Goal: Task Accomplishment & Management: Manage account settings

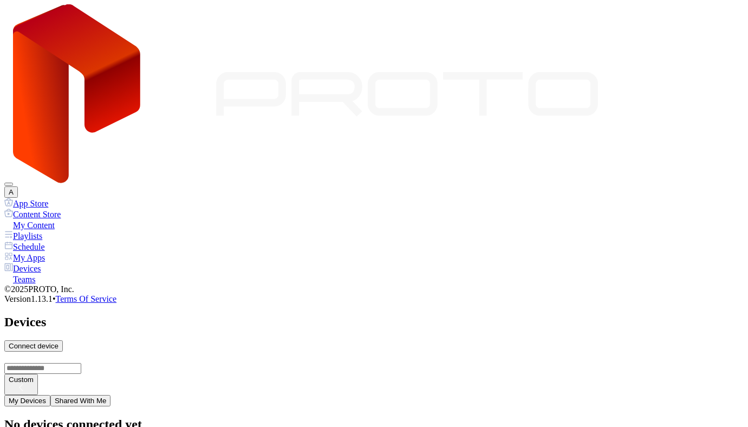
click at [58, 342] on div "Connect device" at bounding box center [34, 346] width 50 height 8
type input "*"
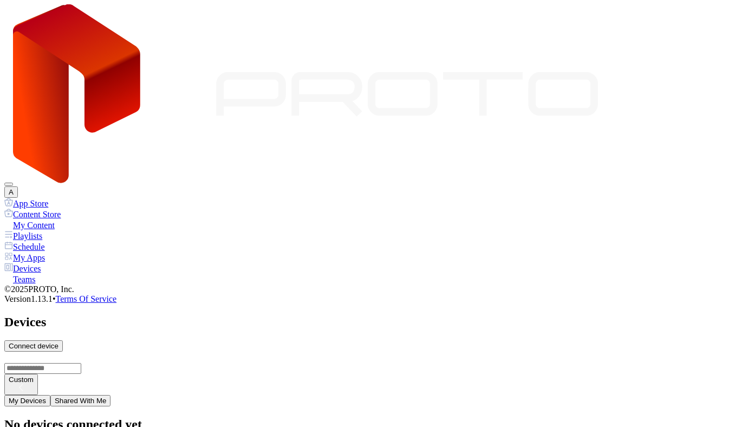
type input "*"
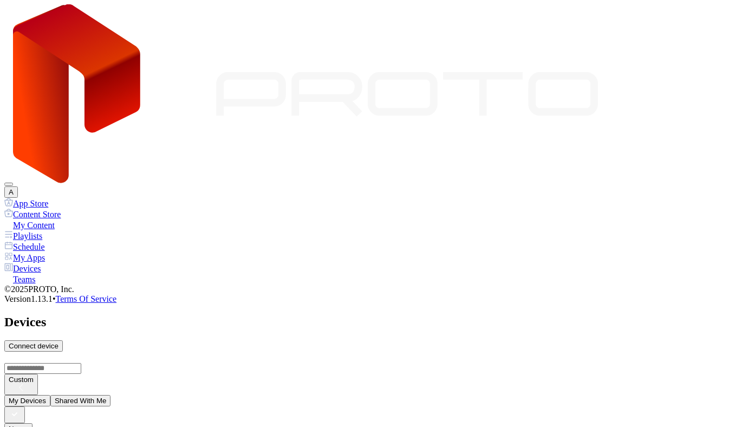
click at [58, 342] on div "Connect device" at bounding box center [34, 346] width 50 height 8
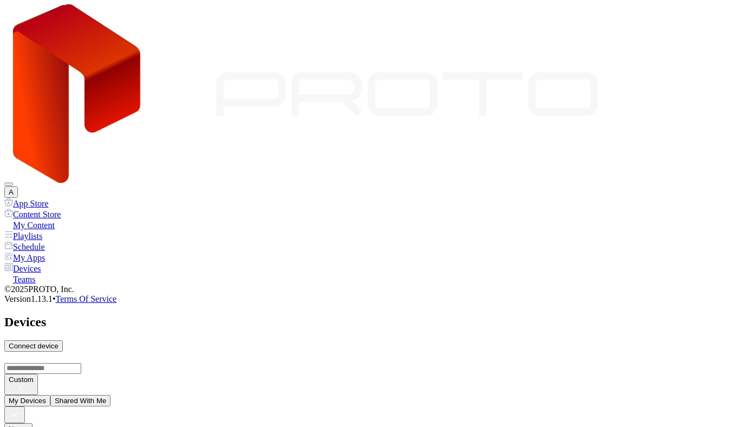
type input "*"
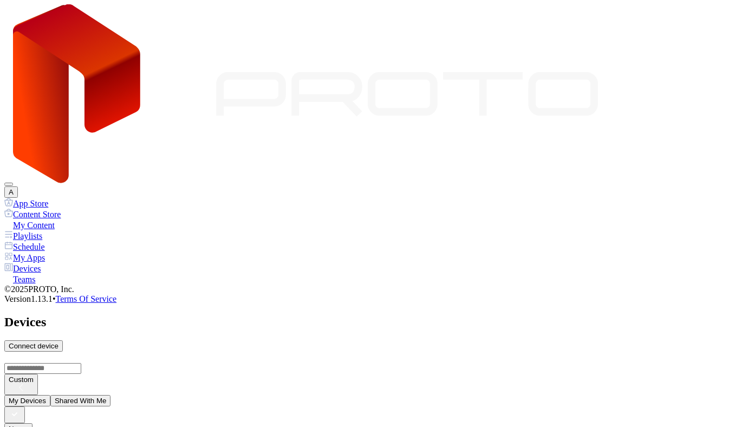
type input "*"
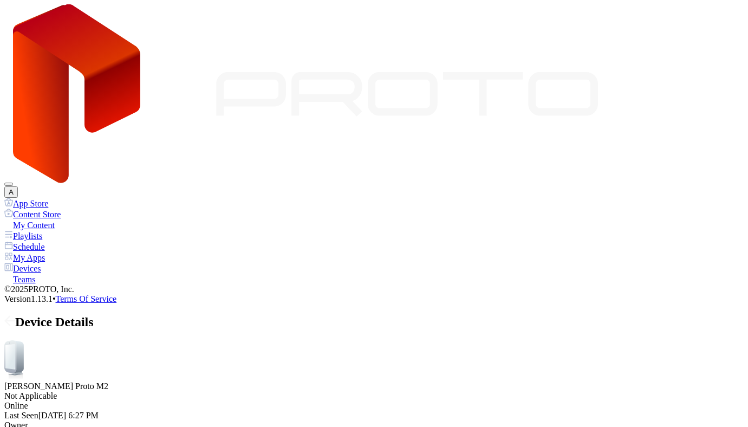
click at [15, 315] on icon at bounding box center [9, 320] width 11 height 11
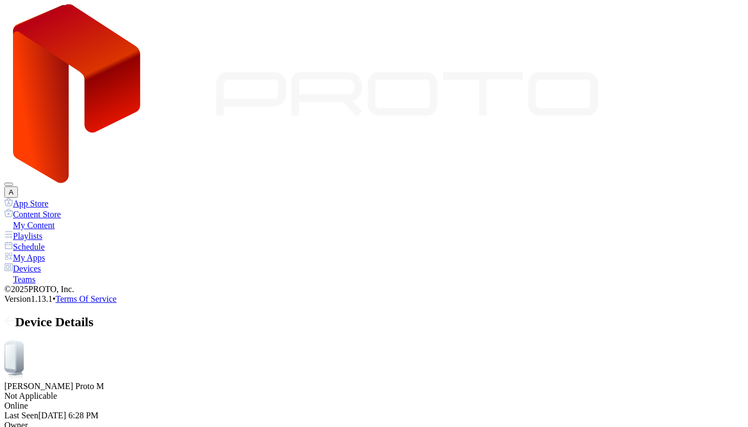
click at [10, 316] on icon at bounding box center [7, 320] width 4 height 9
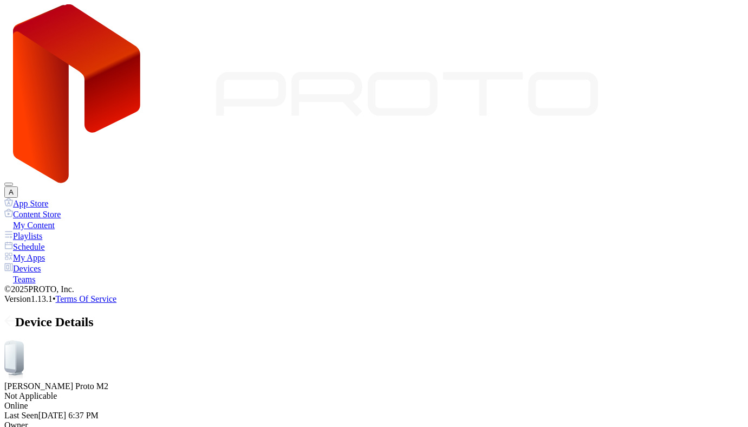
click at [70, 279] on button "Disabled" at bounding box center [51, 273] width 37 height 11
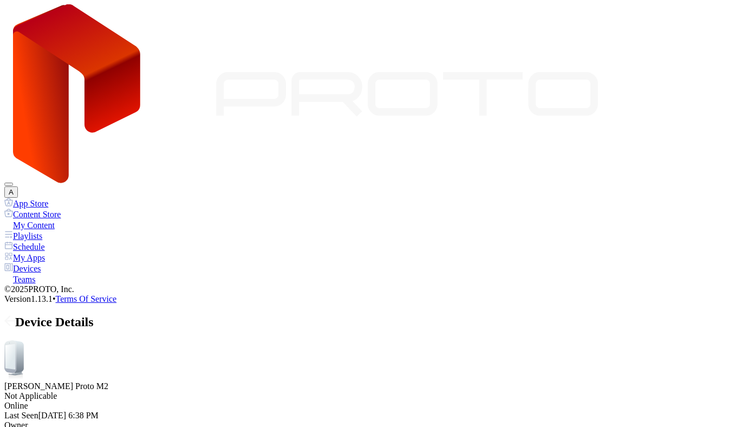
click at [15, 320] on icon at bounding box center [9, 320] width 9 height 0
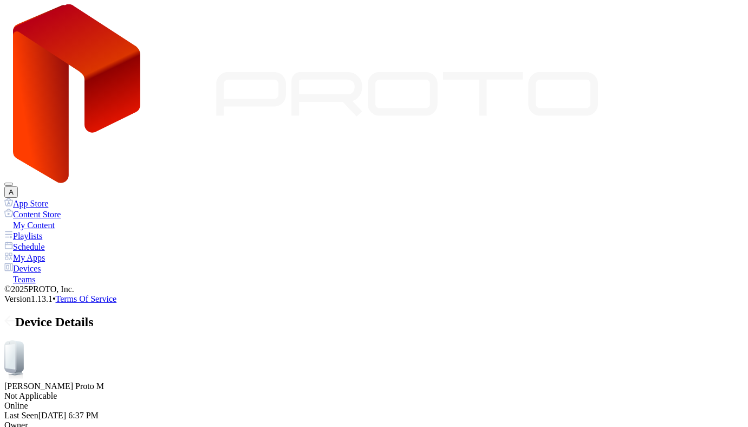
click at [70, 243] on button "Disabled" at bounding box center [51, 236] width 37 height 11
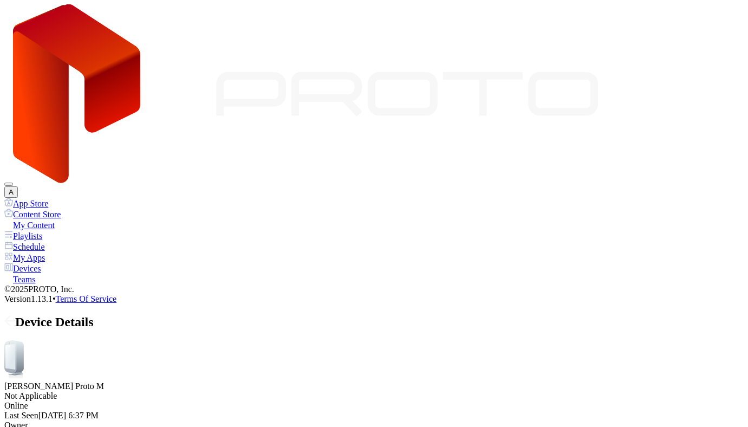
click at [68, 219] on div "My Content" at bounding box center [373, 224] width 739 height 11
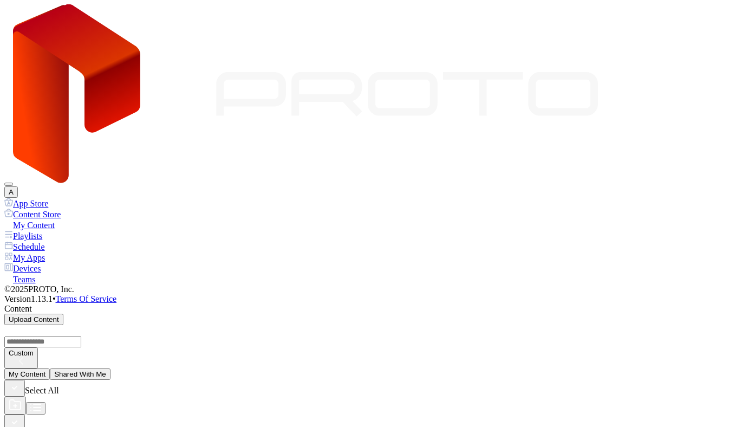
scroll to position [473, 0]
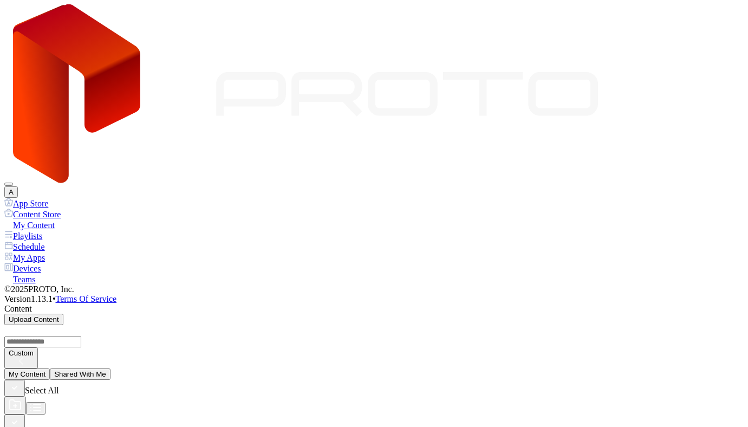
click at [38, 263] on div "Devices" at bounding box center [373, 268] width 739 height 11
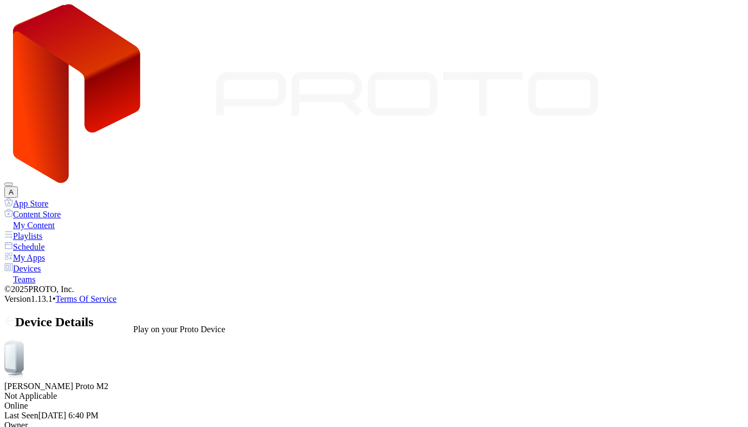
click at [15, 315] on span at bounding box center [9, 322] width 11 height 14
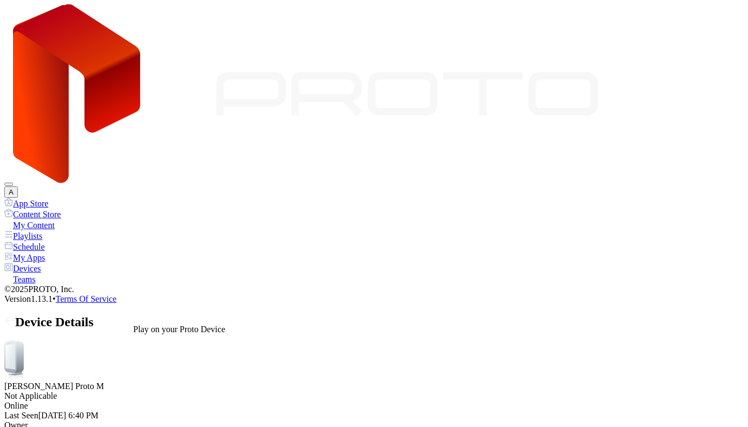
click at [47, 252] on div "My Apps" at bounding box center [373, 257] width 739 height 11
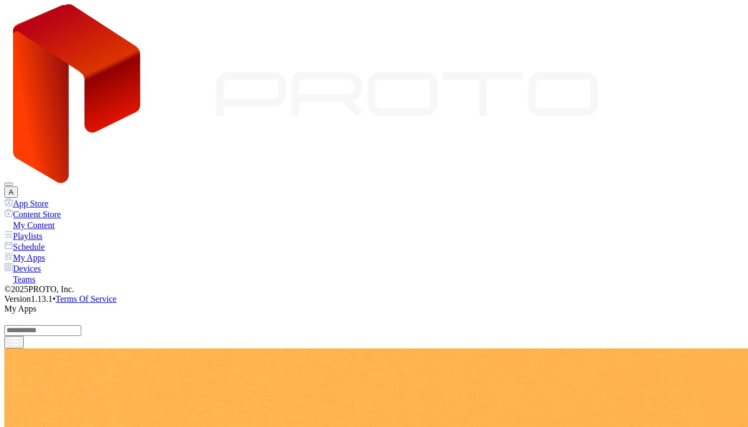
click at [47, 263] on div "Devices" at bounding box center [373, 268] width 739 height 11
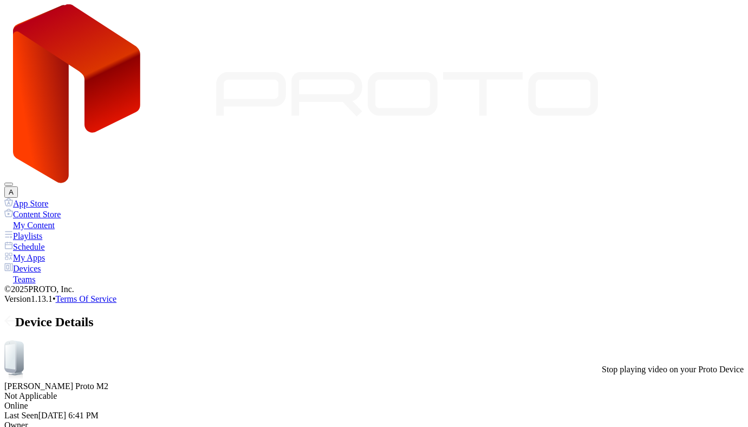
click at [68, 263] on div "Devices" at bounding box center [373, 268] width 739 height 11
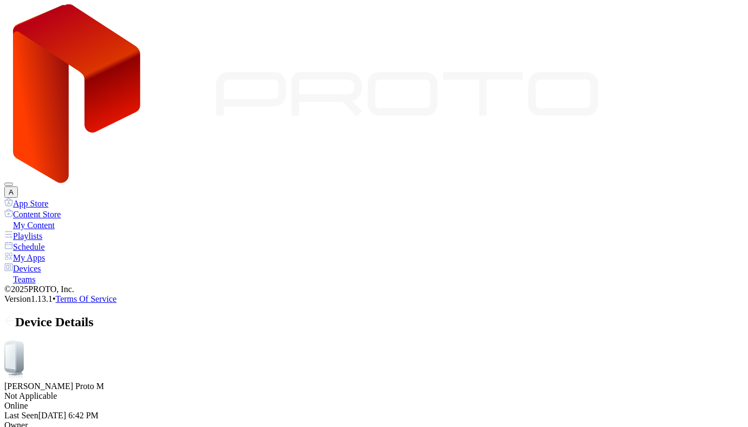
click at [15, 315] on icon at bounding box center [9, 320] width 11 height 11
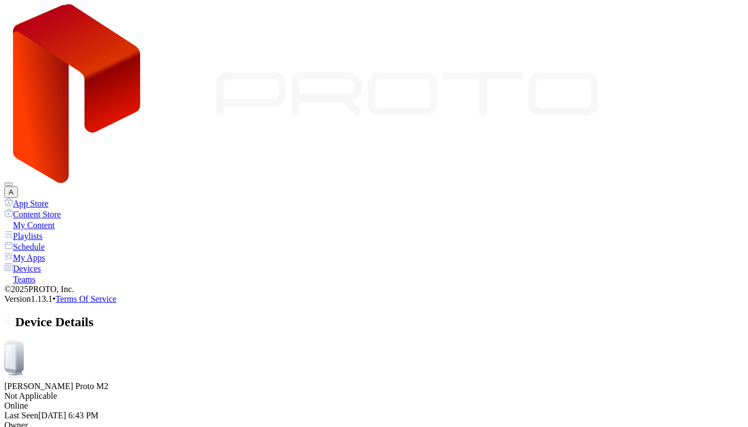
click at [49, 252] on div "My Apps" at bounding box center [373, 257] width 739 height 11
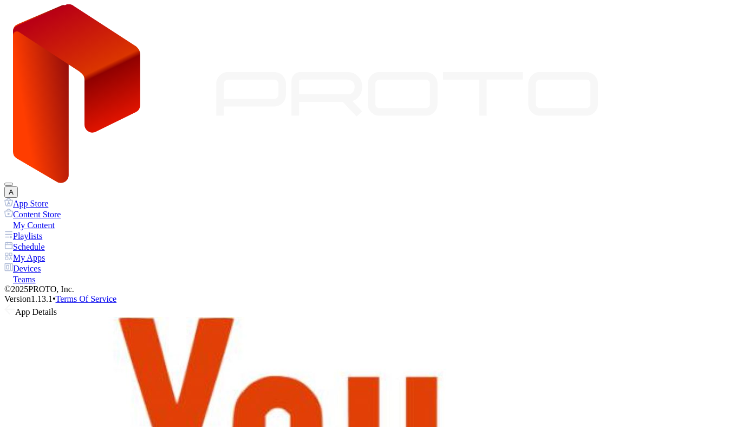
click at [80, 263] on div "Devices" at bounding box center [373, 268] width 739 height 11
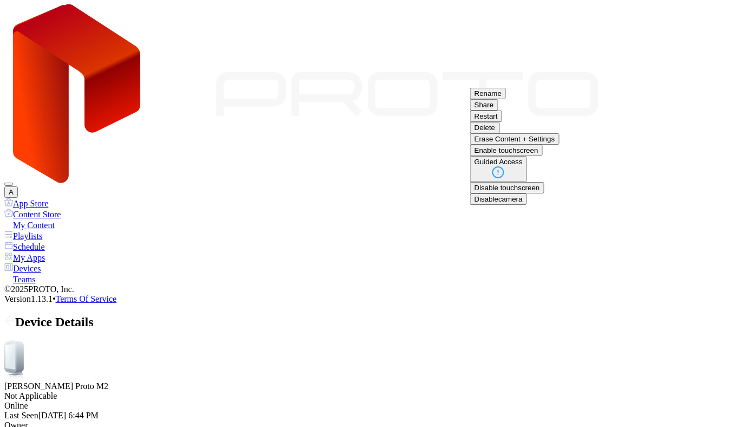
scroll to position [23, 0]
click at [502, 122] on button "Restart" at bounding box center [486, 115] width 32 height 11
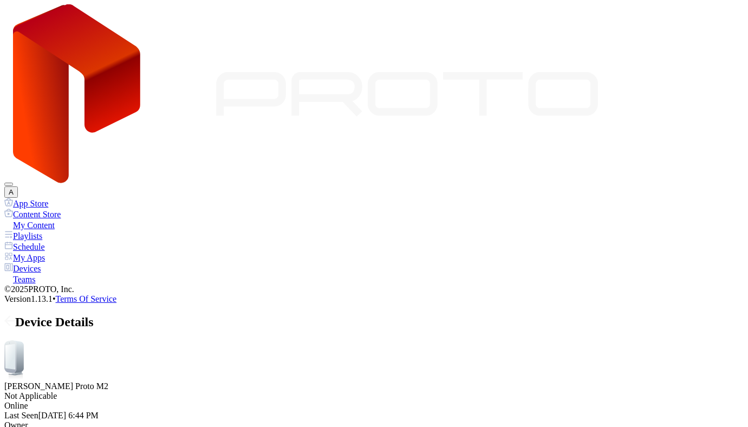
click at [38, 263] on div "Devices" at bounding box center [373, 268] width 739 height 11
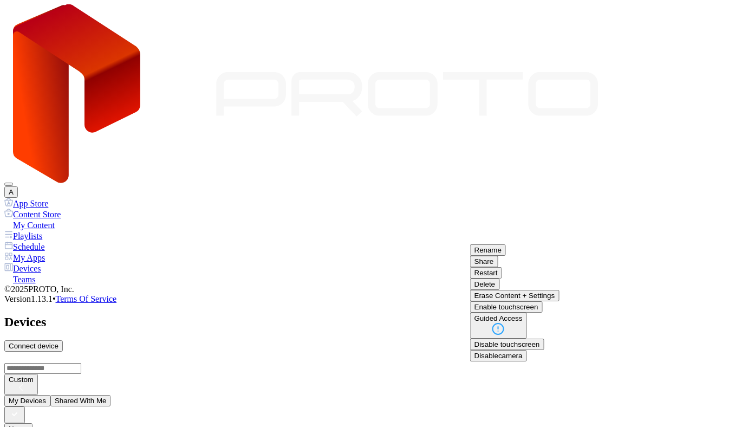
click at [502, 278] on button "Restart" at bounding box center [486, 272] width 32 height 11
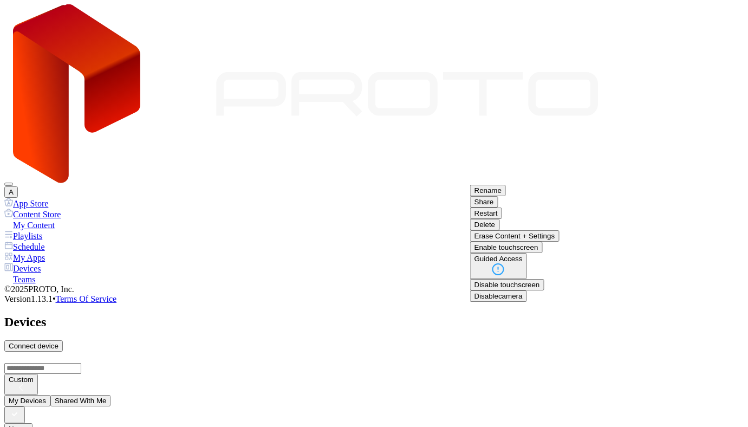
click at [502, 219] on button "Restart" at bounding box center [486, 212] width 32 height 11
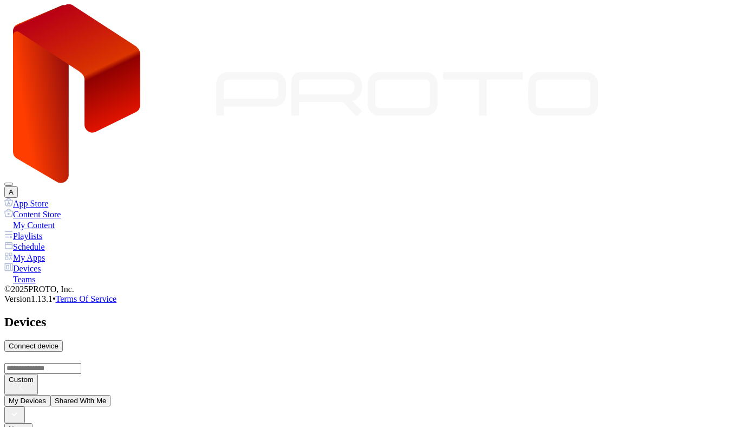
click at [40, 263] on div "Devices" at bounding box center [373, 268] width 739 height 11
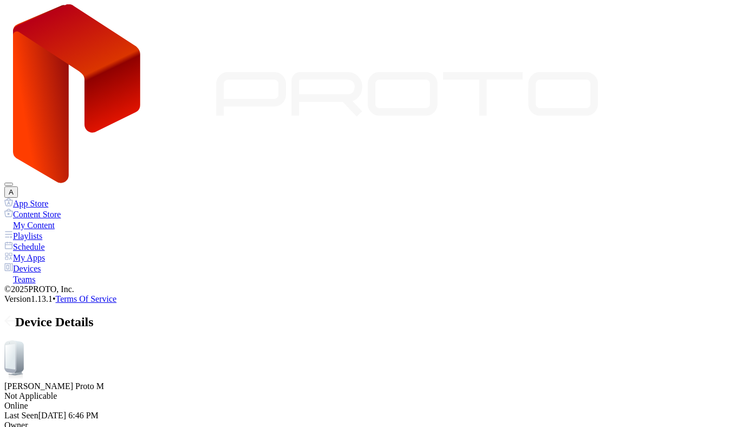
click at [86, 215] on div "Guided Access" at bounding box center [61, 211] width 48 height 8
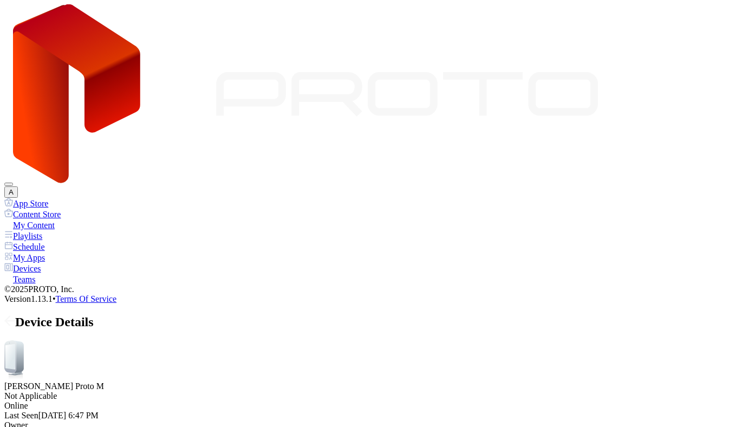
click at [59, 252] on div "My Apps" at bounding box center [373, 257] width 739 height 11
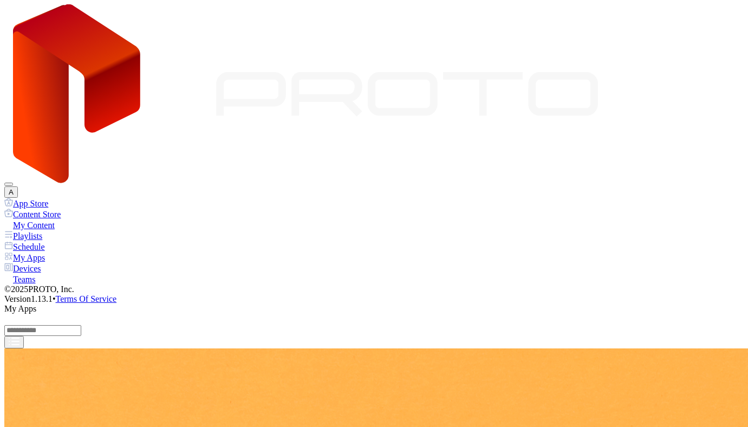
scroll to position [42, 0]
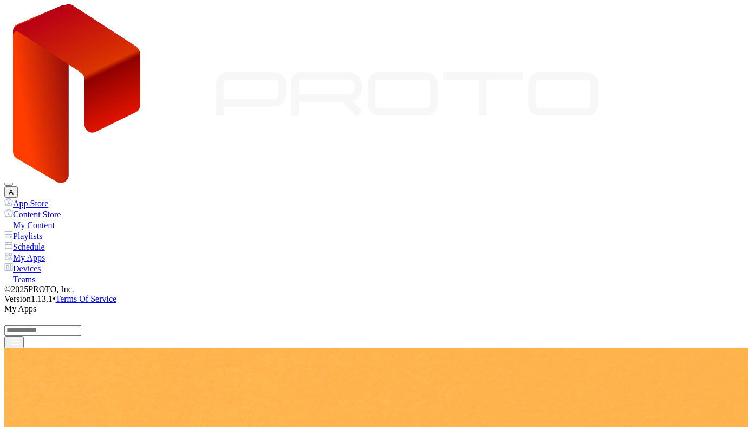
click at [43, 263] on div "Devices" at bounding box center [373, 268] width 739 height 11
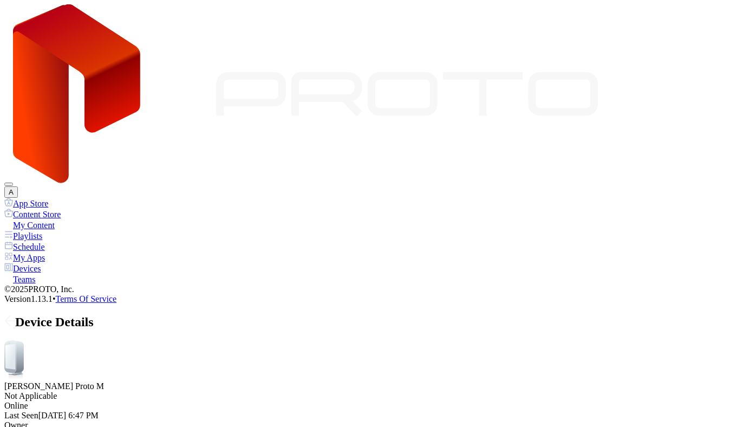
click at [61, 263] on div "Devices" at bounding box center [373, 268] width 739 height 11
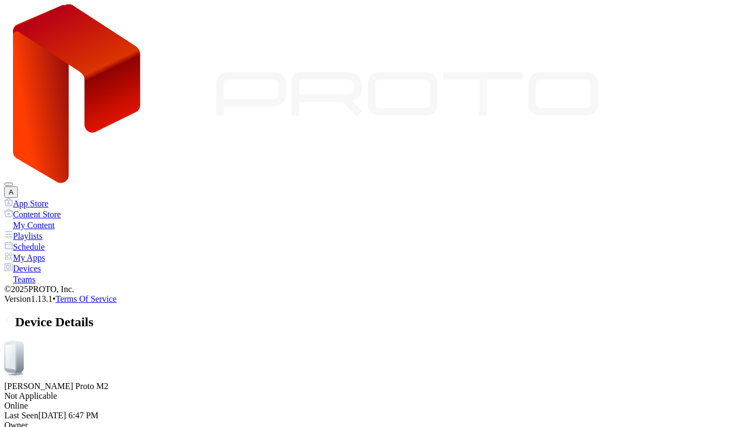
click at [86, 252] on div "Guided Access" at bounding box center [61, 248] width 48 height 8
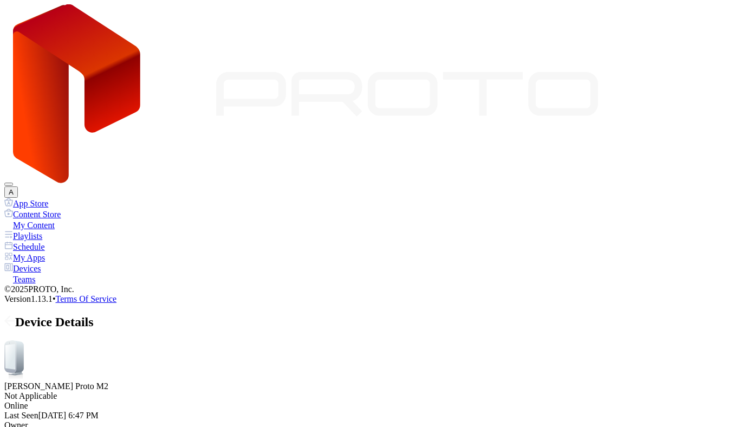
click at [51, 263] on div "Devices" at bounding box center [373, 268] width 739 height 11
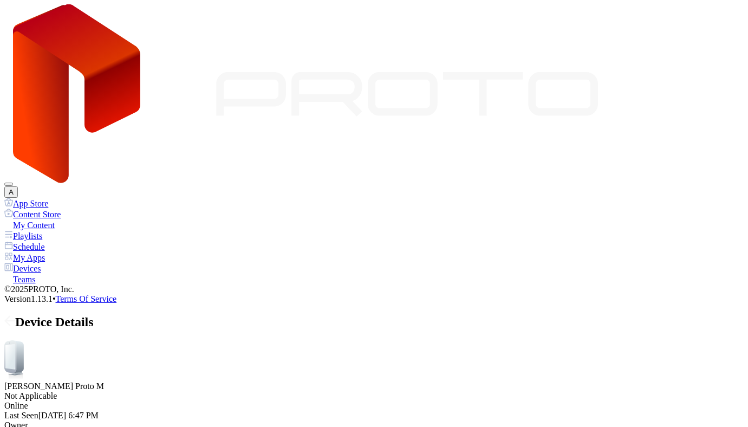
click at [49, 263] on div "Devices" at bounding box center [373, 268] width 739 height 11
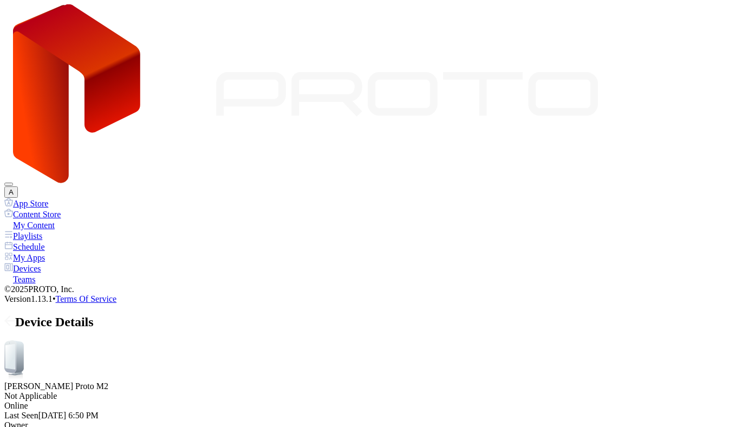
click at [61, 263] on div "Devices" at bounding box center [373, 268] width 739 height 11
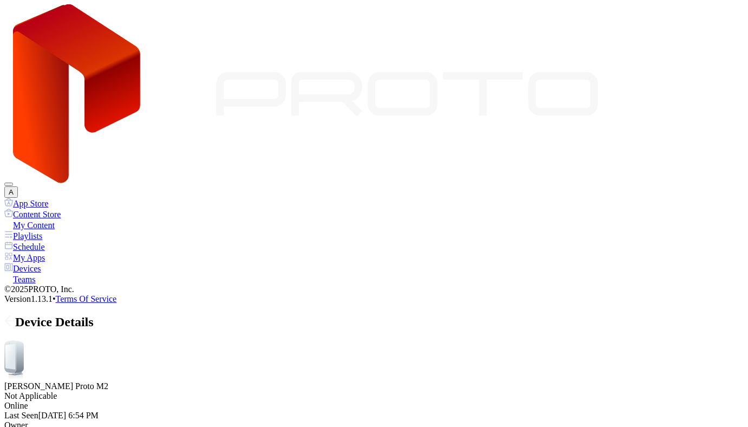
drag, startPoint x: 258, startPoint y: 220, endPoint x: 302, endPoint y: 227, distance: 43.9
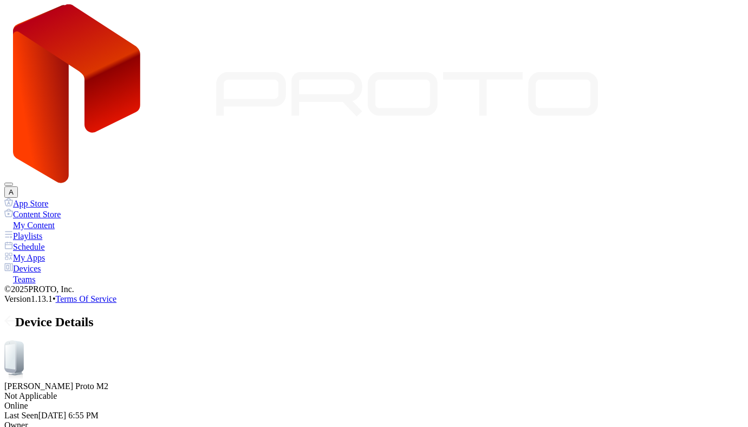
drag, startPoint x: 260, startPoint y: 221, endPoint x: 303, endPoint y: 228, distance: 44.0
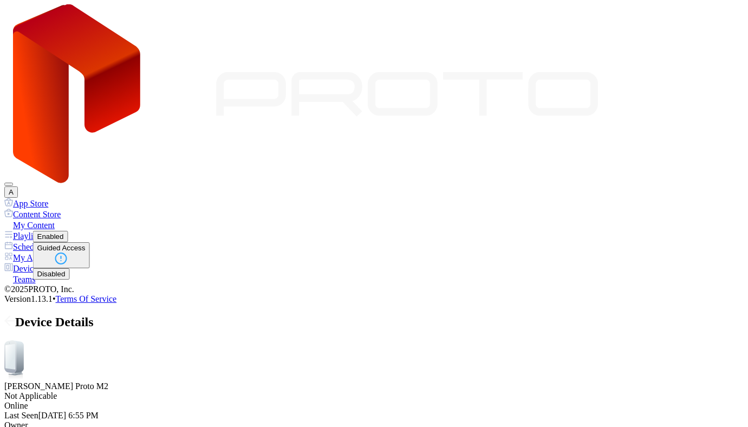
click at [70, 279] on button "Disabled" at bounding box center [51, 273] width 37 height 11
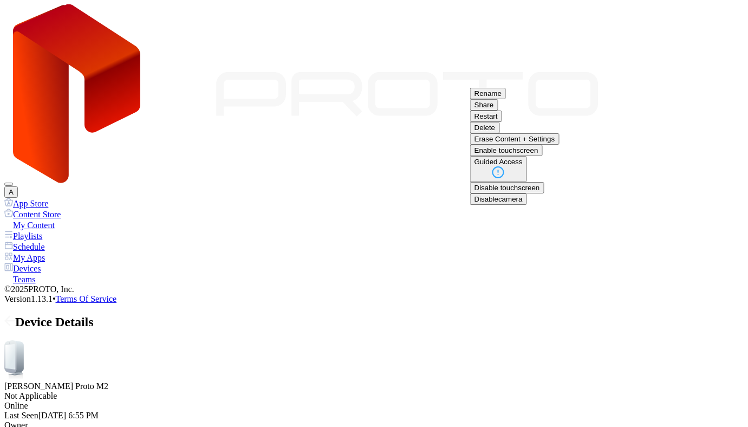
click at [502, 122] on button "Restart" at bounding box center [486, 115] width 32 height 11
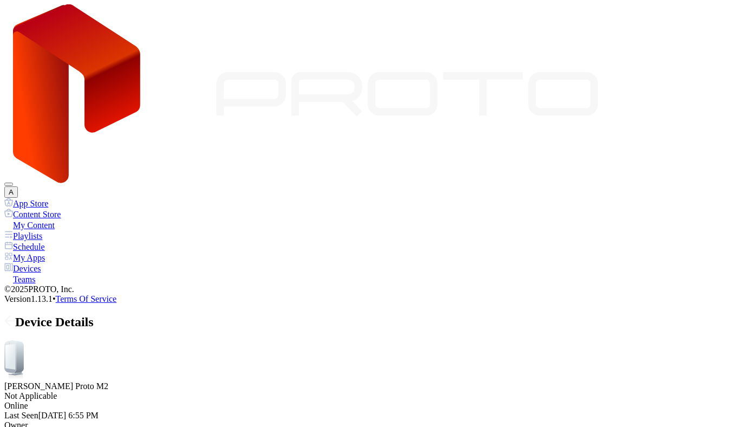
click at [68, 242] on button "Enabled" at bounding box center [50, 236] width 35 height 11
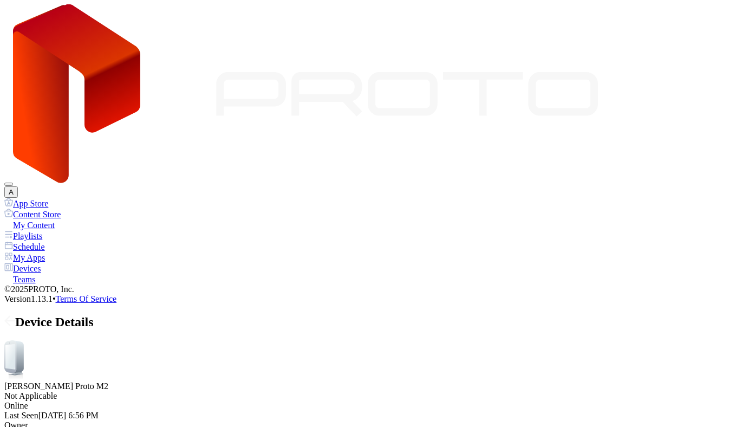
click at [94, 315] on span "Device Details" at bounding box center [54, 322] width 78 height 14
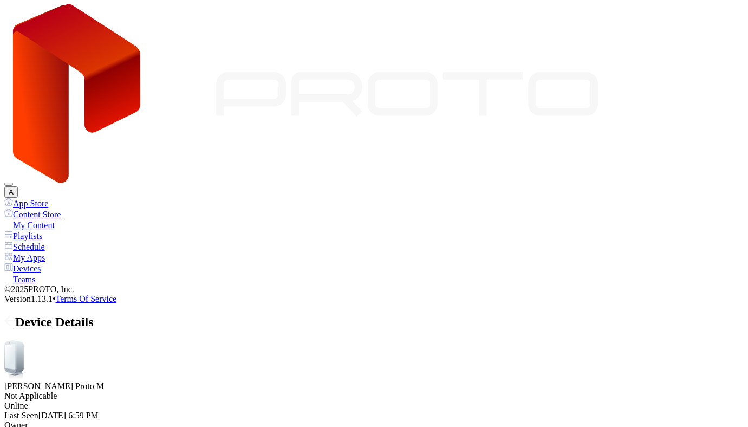
click at [94, 315] on span "Device Details" at bounding box center [54, 322] width 78 height 14
